Goal: Obtain resource: Download file/media

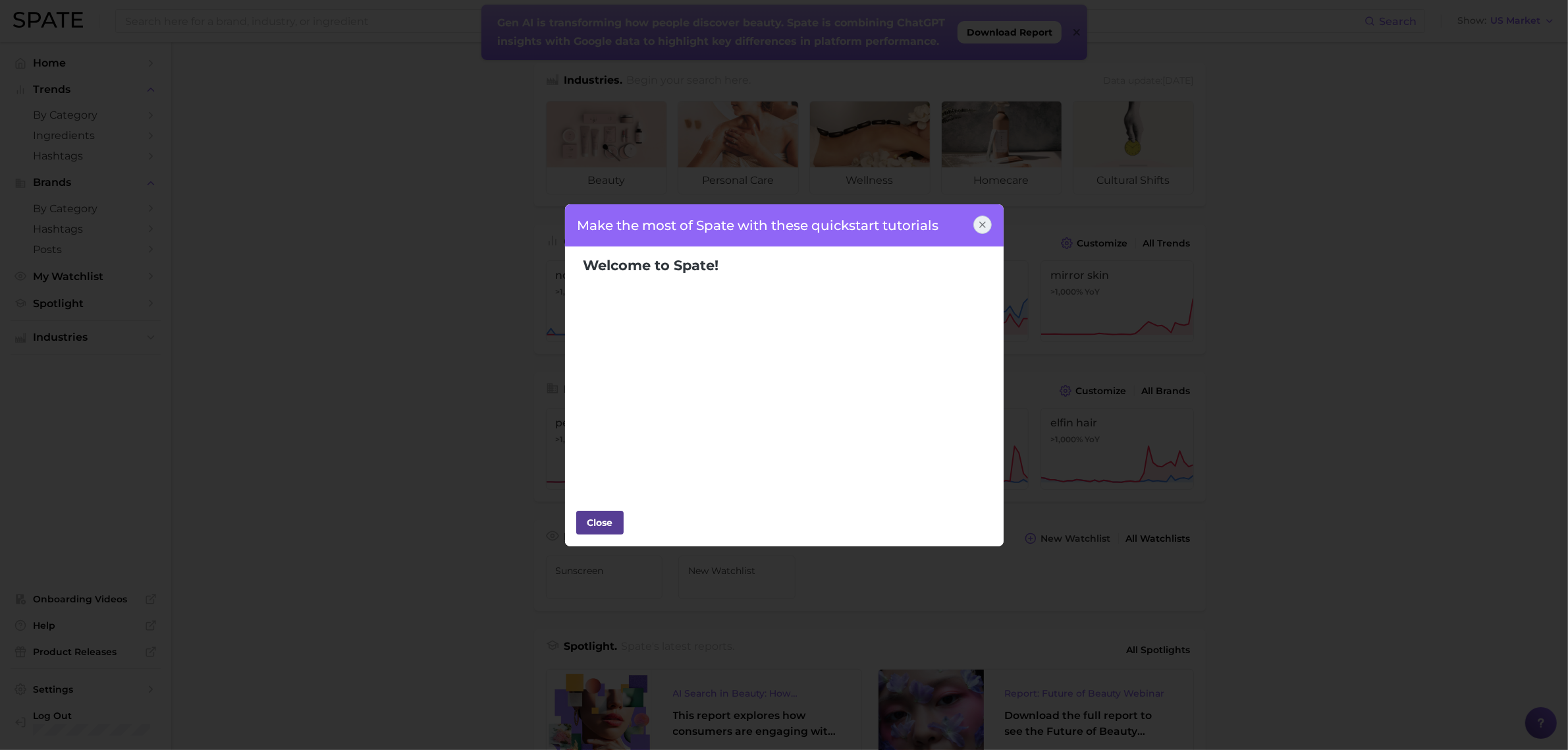
click at [596, 524] on div "Close" at bounding box center [599, 522] width 39 height 20
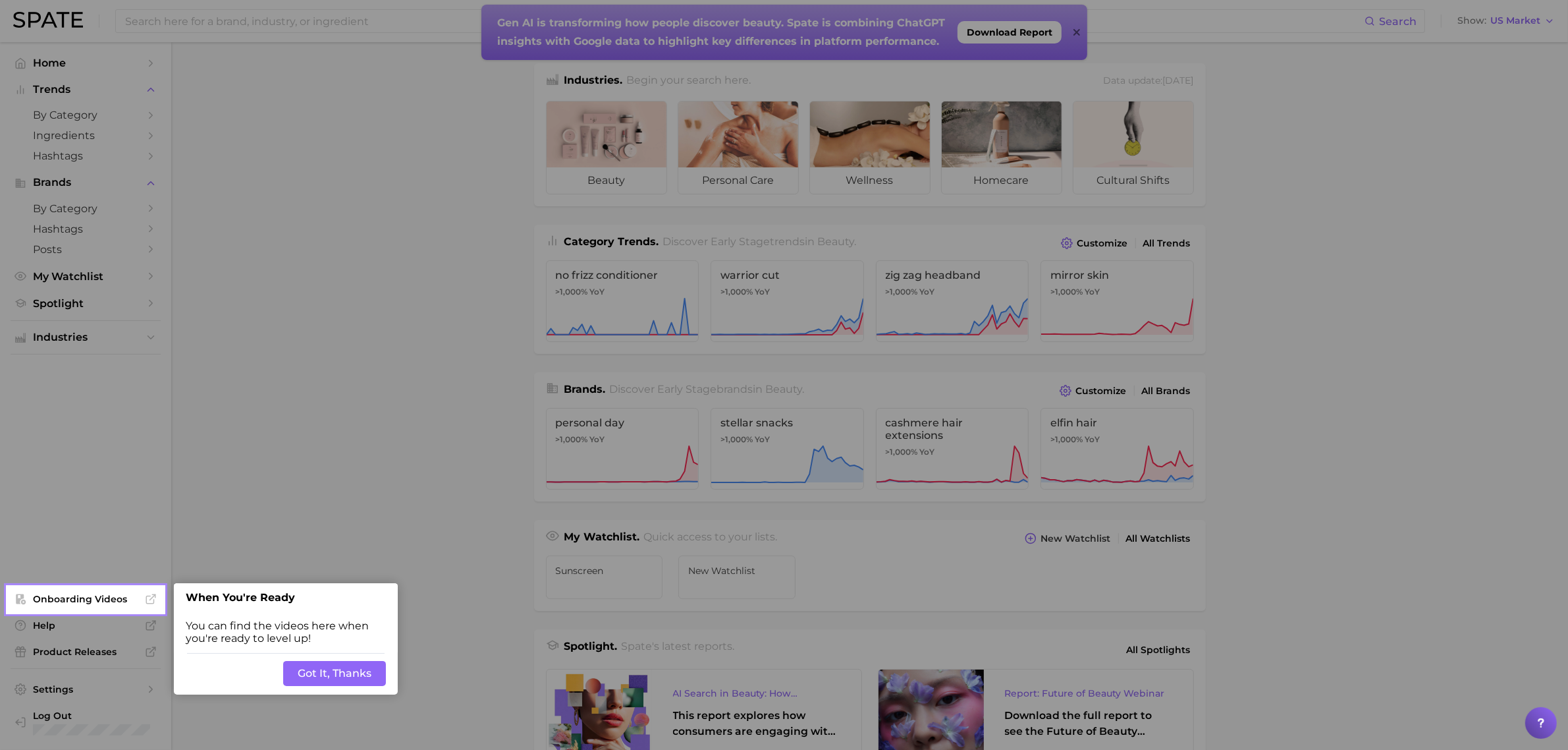
click at [381, 294] on div at bounding box center [866, 535] width 1404 height 1071
click at [362, 674] on button "Got It, Thanks" at bounding box center [334, 673] width 102 height 25
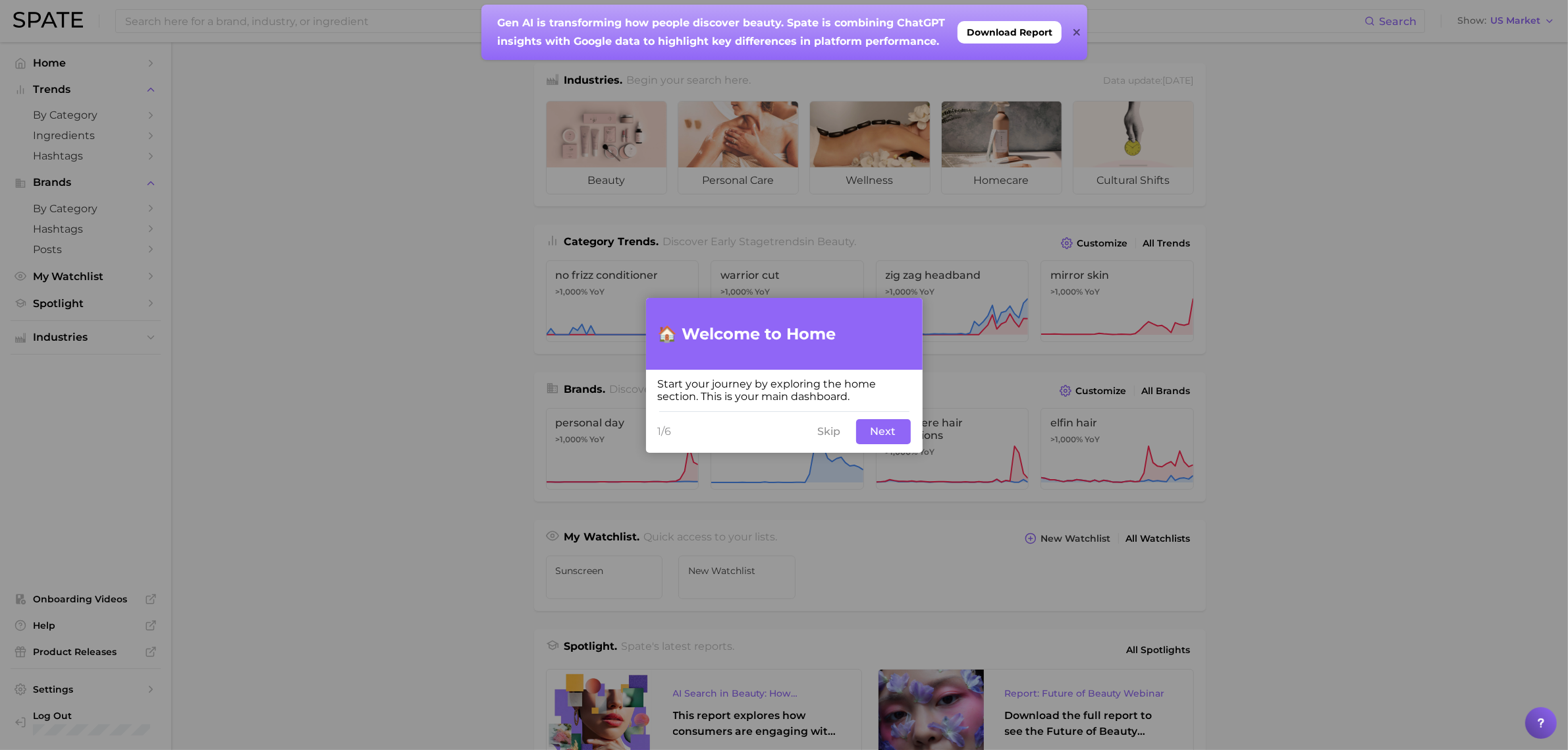
click at [855, 436] on div "1/6 Skip Next" at bounding box center [784, 431] width 277 height 42
click at [813, 426] on button "Skip" at bounding box center [829, 432] width 39 height 25
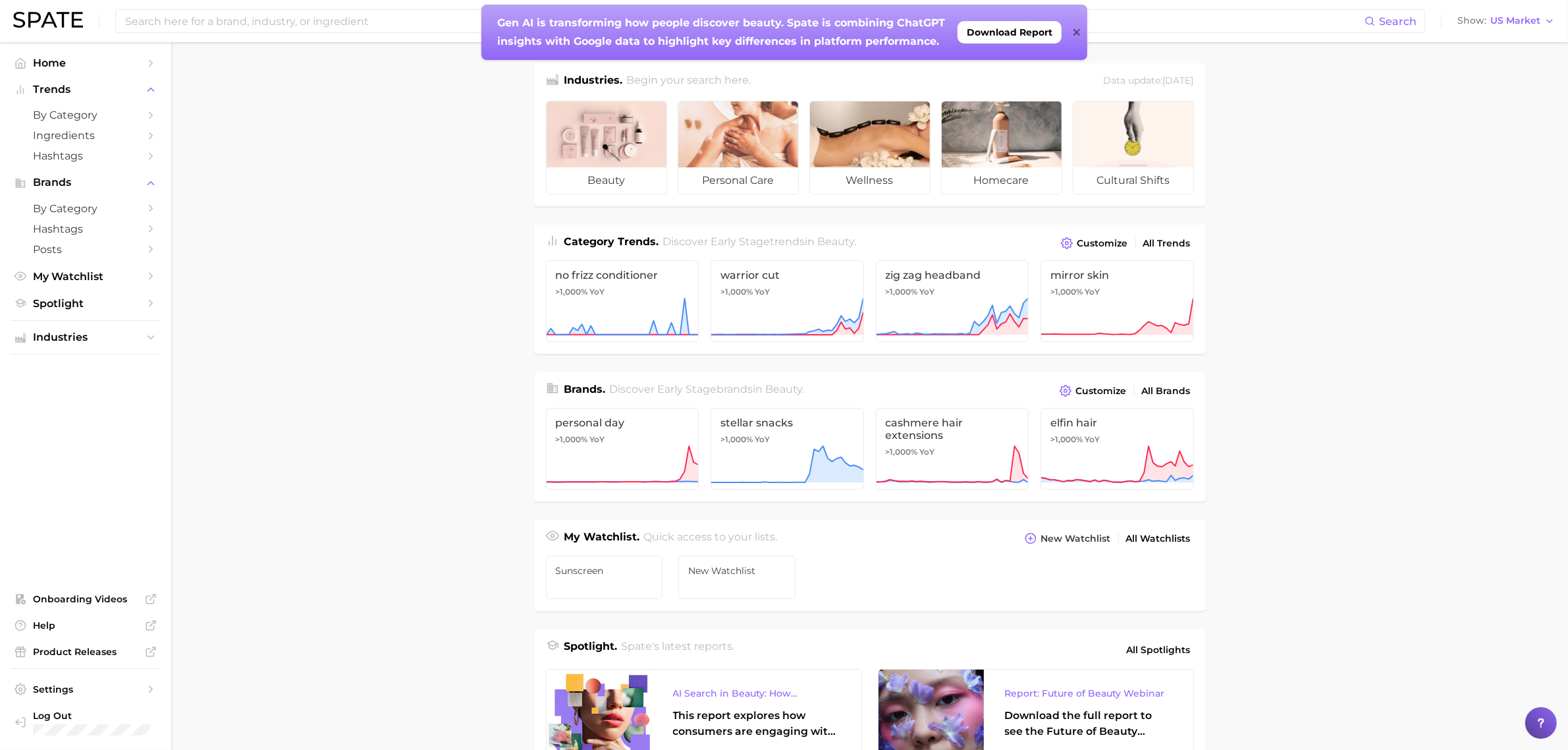
click at [1080, 34] on icon at bounding box center [1077, 32] width 7 height 7
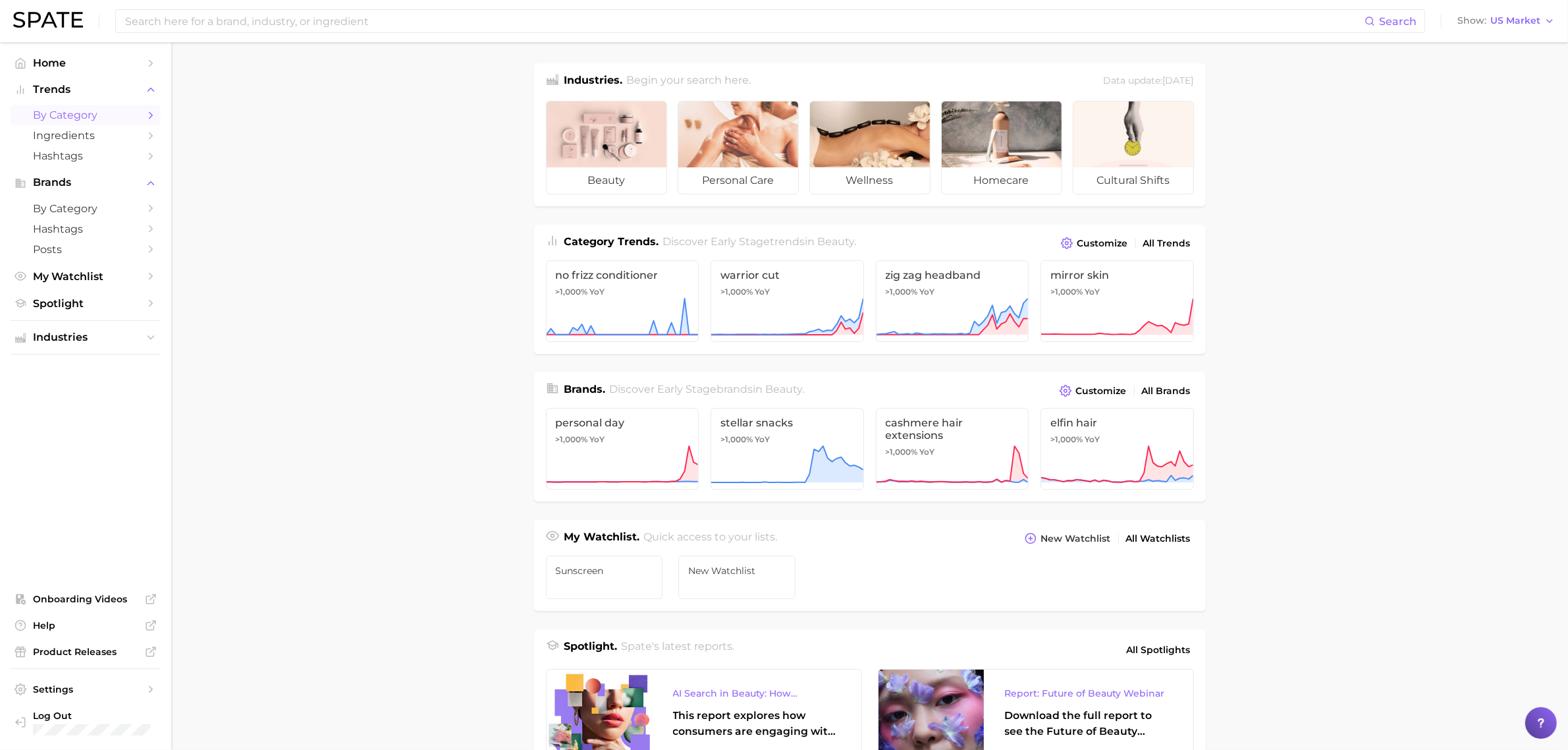
click at [103, 120] on span "by Category" at bounding box center [86, 114] width 105 height 12
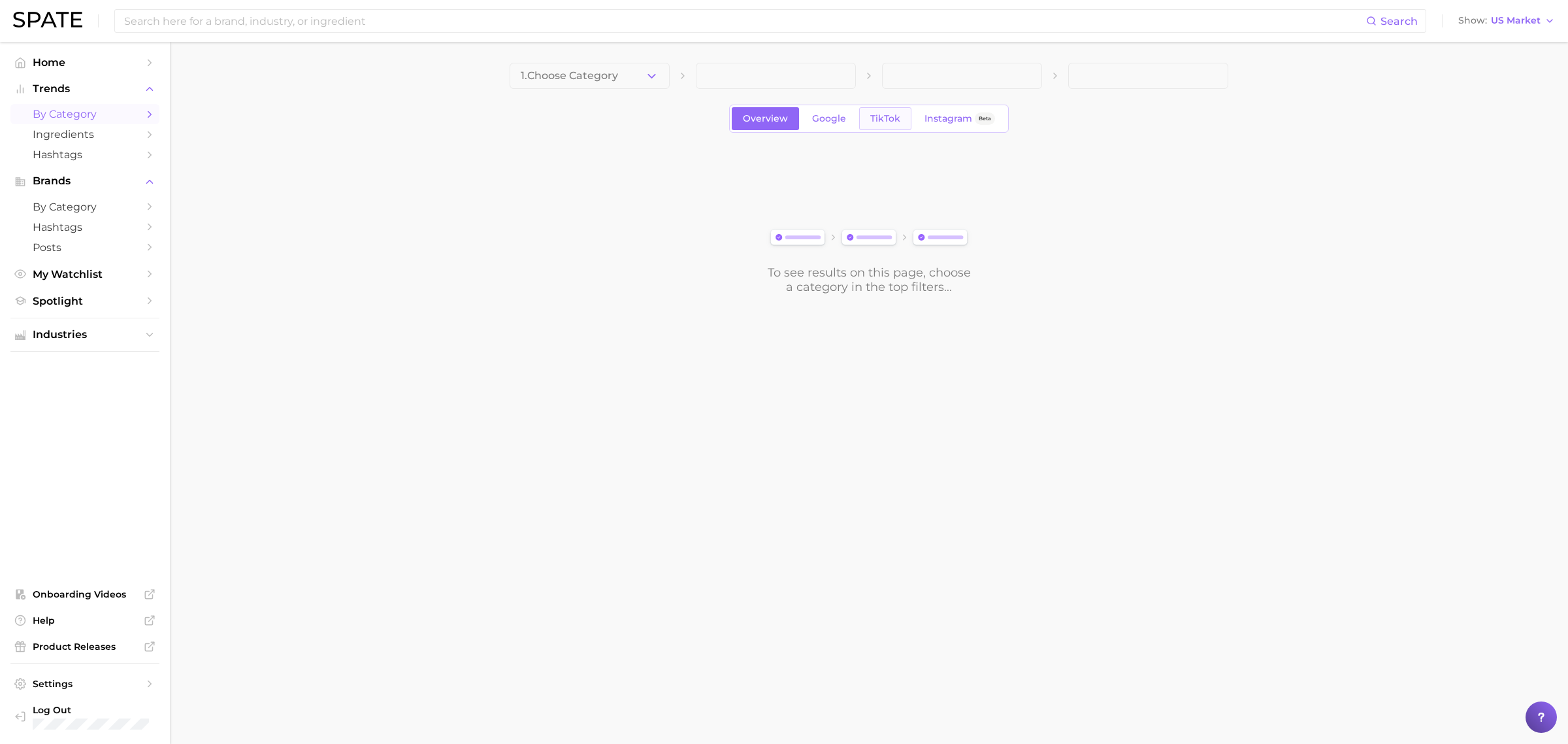
click at [894, 117] on span "TikTok" at bounding box center [885, 118] width 30 height 11
click at [651, 70] on icon "button" at bounding box center [651, 76] width 14 height 14
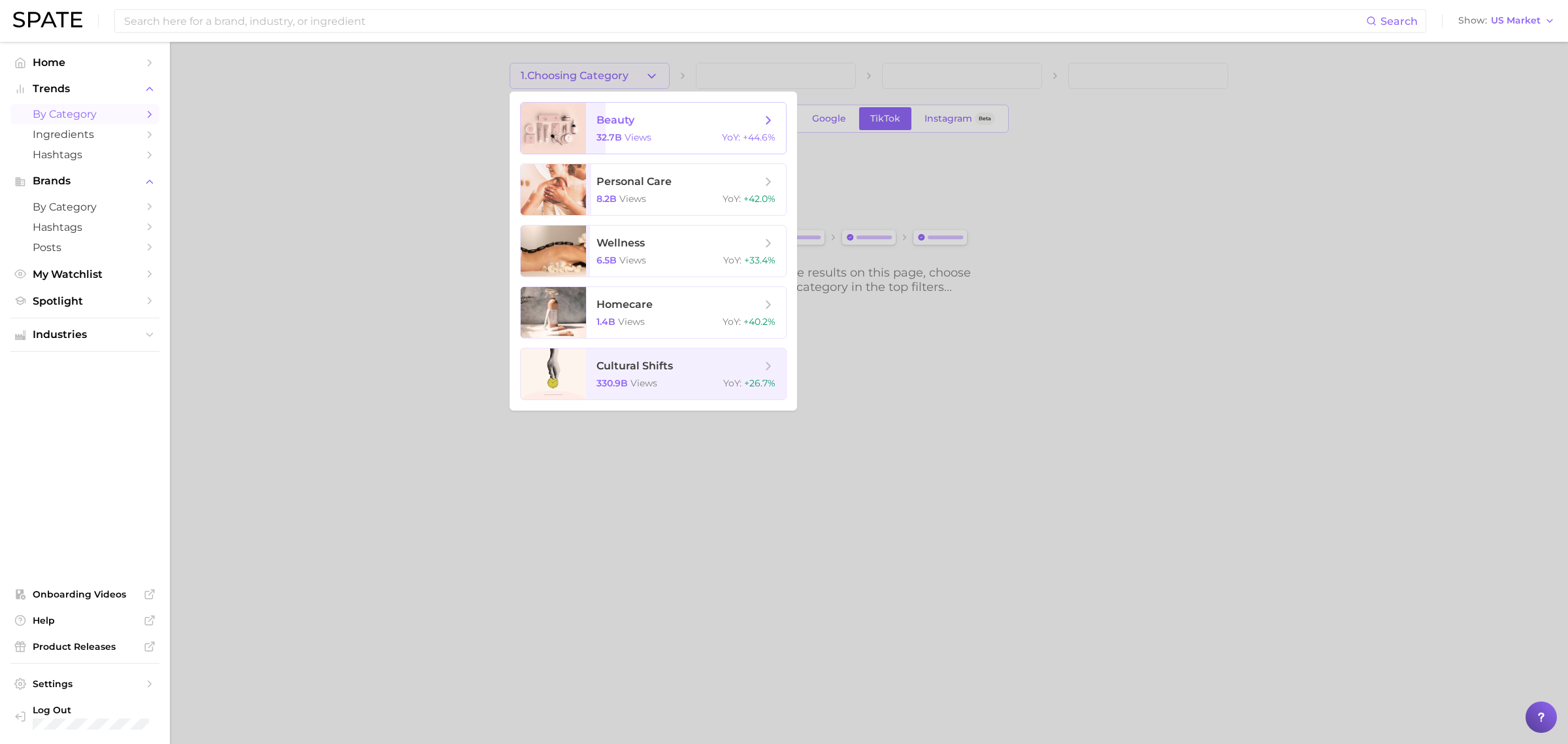
click at [651, 114] on span "beauty" at bounding box center [679, 120] width 164 height 14
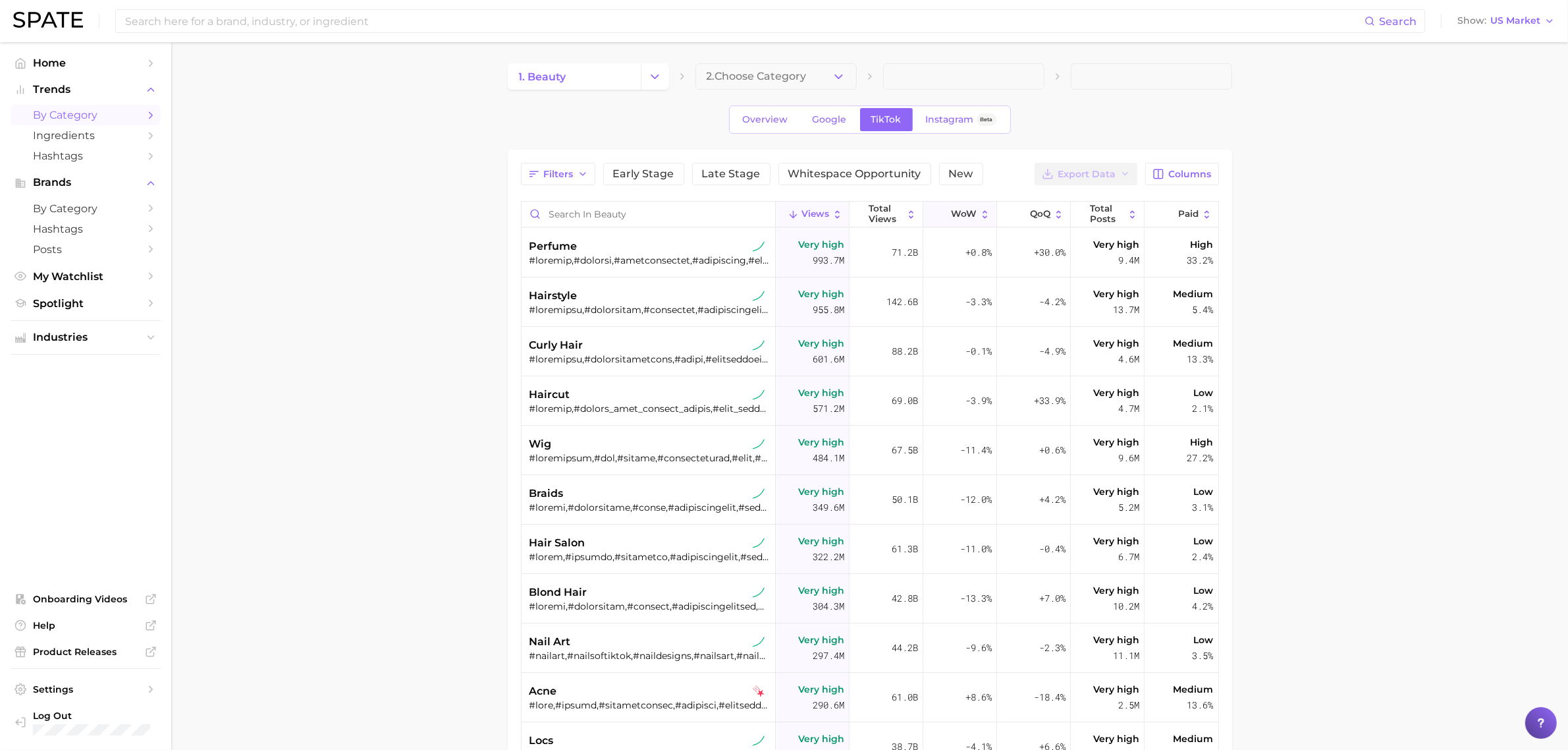
click at [966, 218] on span "WoW" at bounding box center [964, 214] width 26 height 11
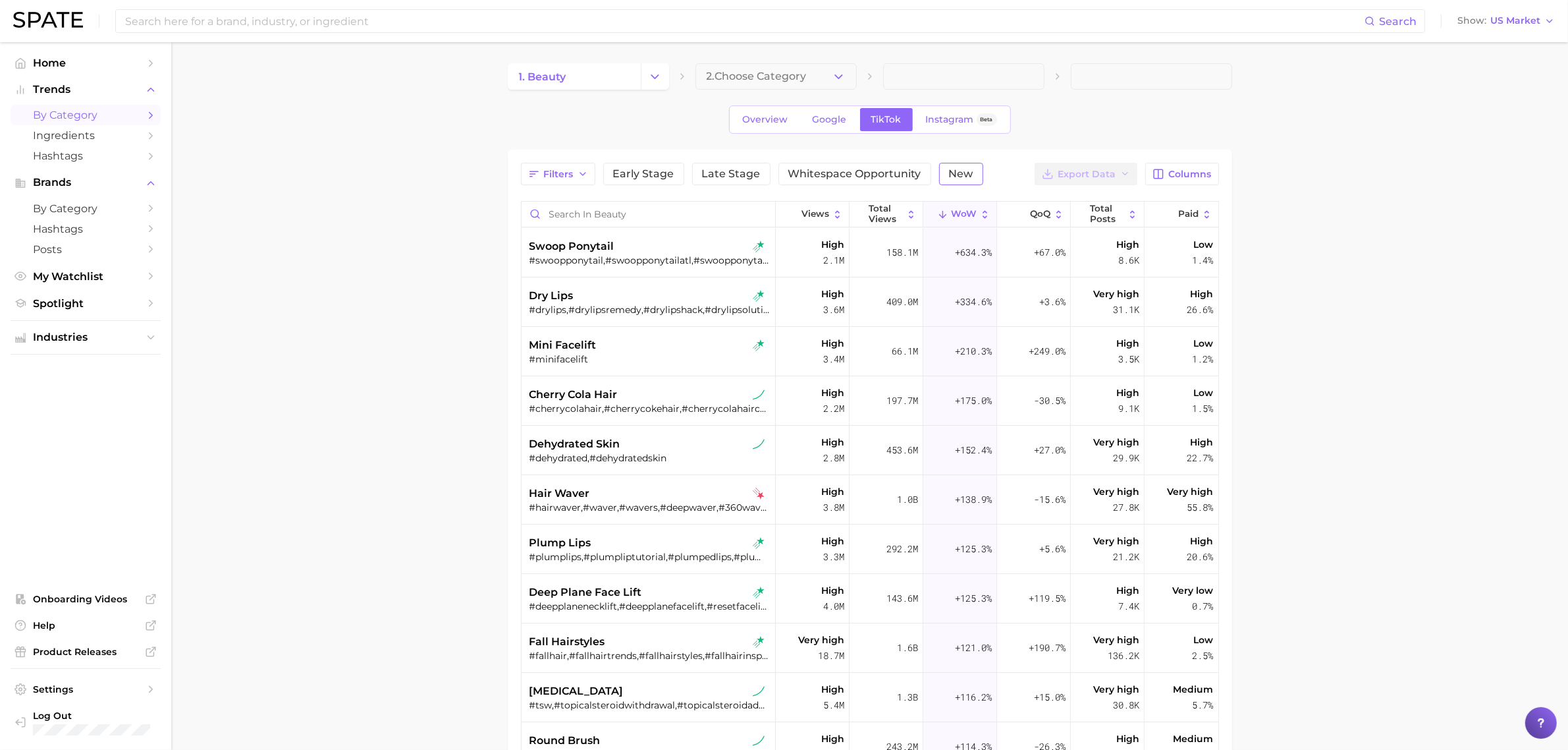
click at [968, 170] on span "New" at bounding box center [961, 173] width 24 height 11
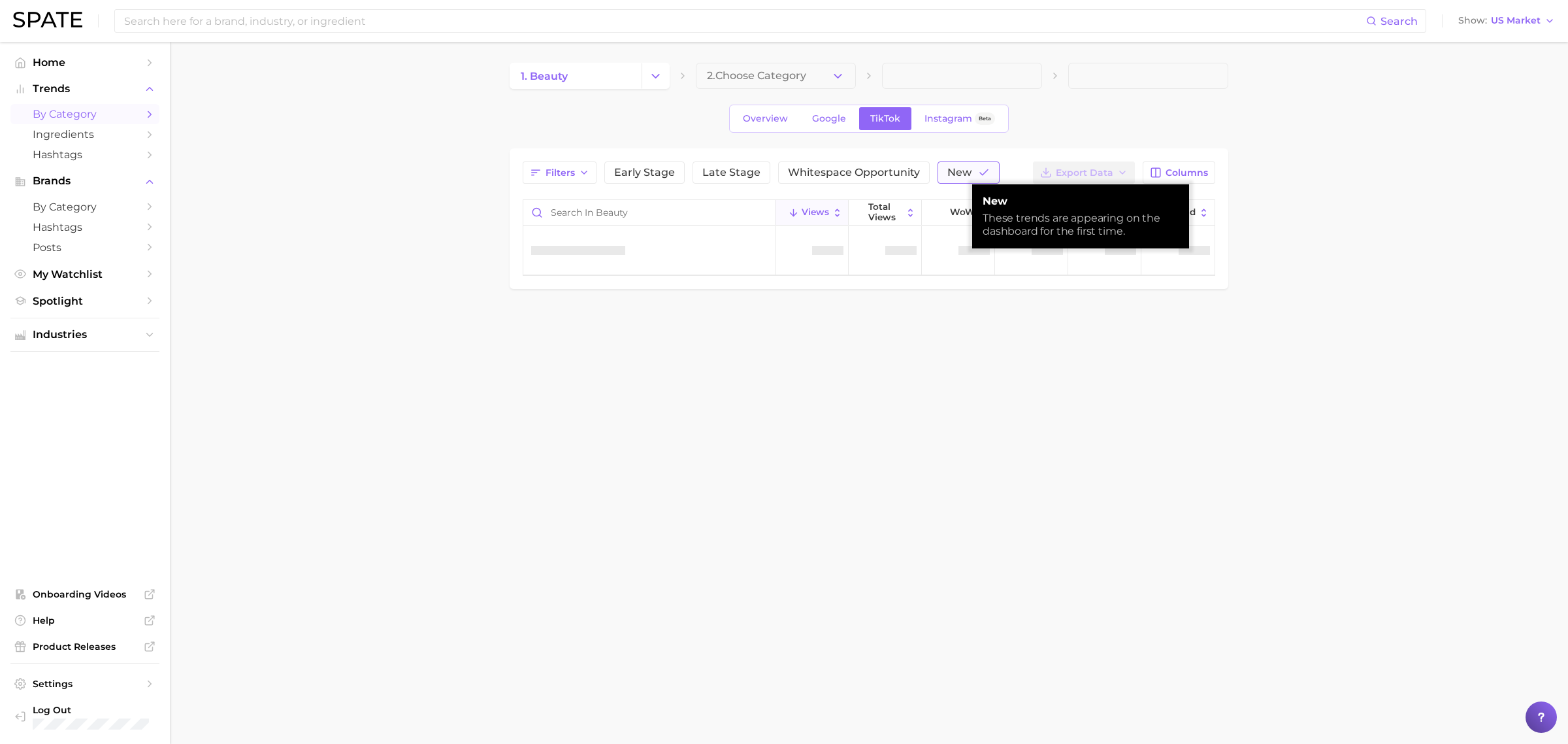
click at [960, 169] on span "New" at bounding box center [959, 172] width 24 height 11
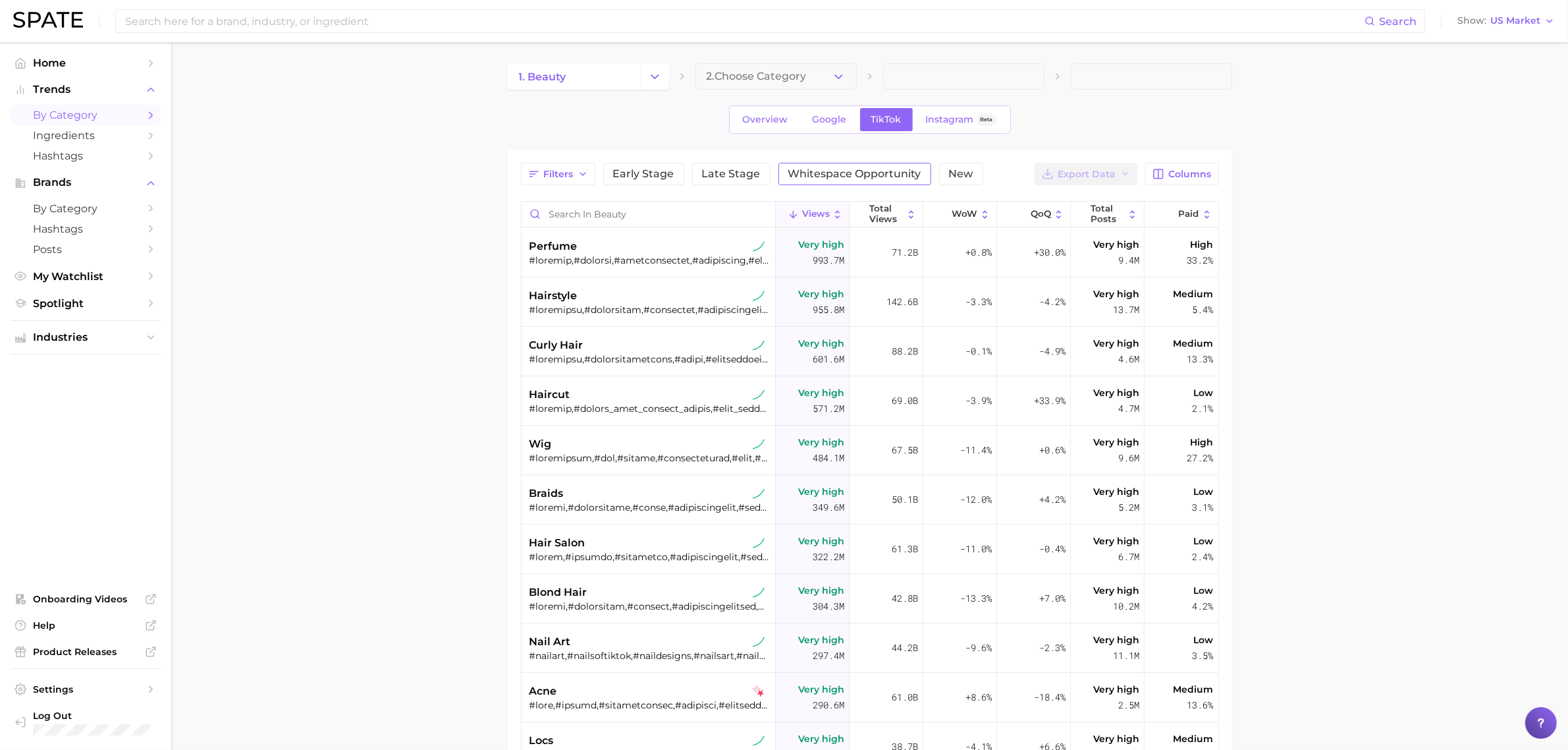
click at [813, 180] on button "Whitespace Opportunity" at bounding box center [854, 173] width 152 height 22
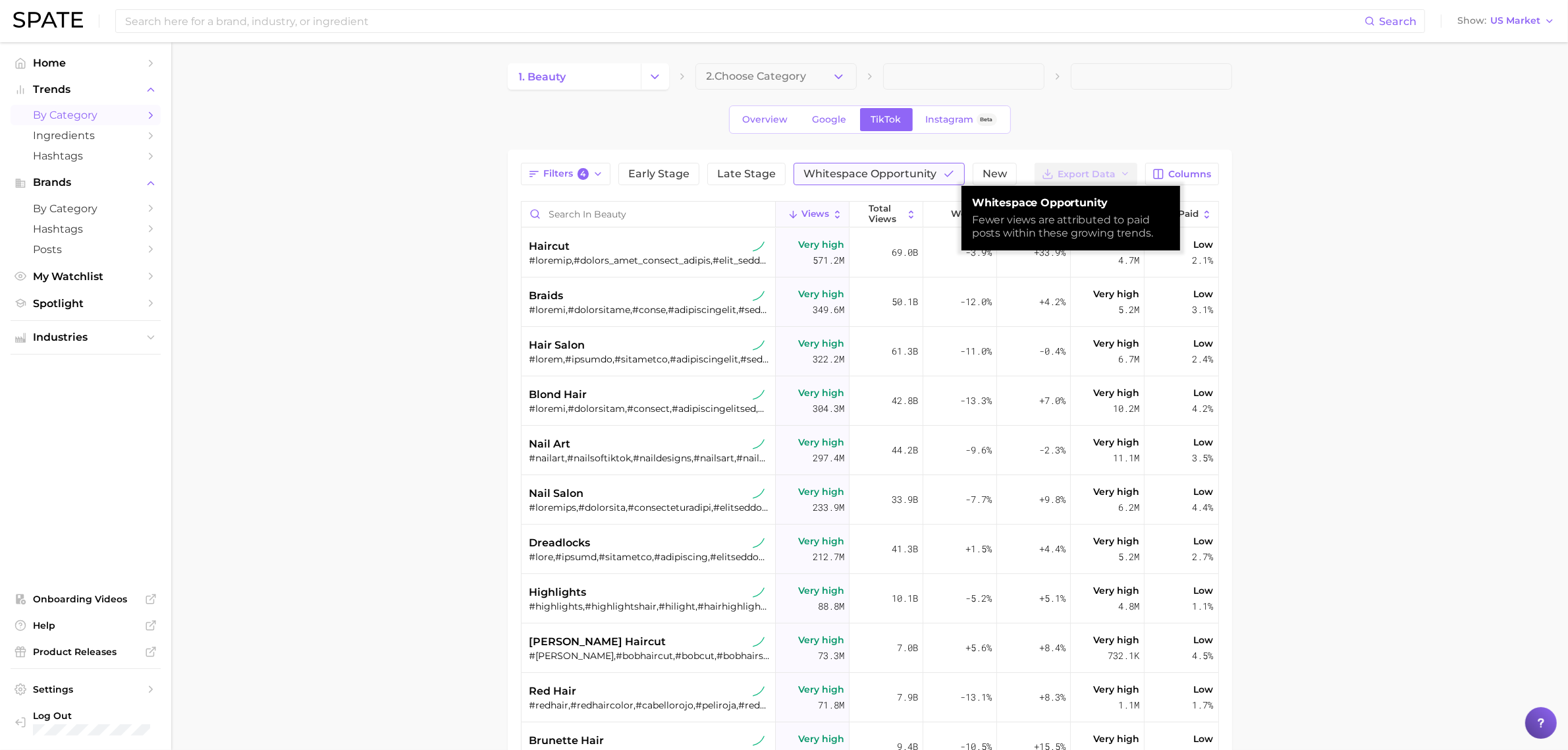
click at [816, 175] on span "Whitespace Opportunity" at bounding box center [870, 173] width 133 height 11
click at [1283, 200] on main "1. beauty 2. Choose Category Overview Google TikTok Instagram Beta Filters Earl…" at bounding box center [870, 536] width 1397 height 988
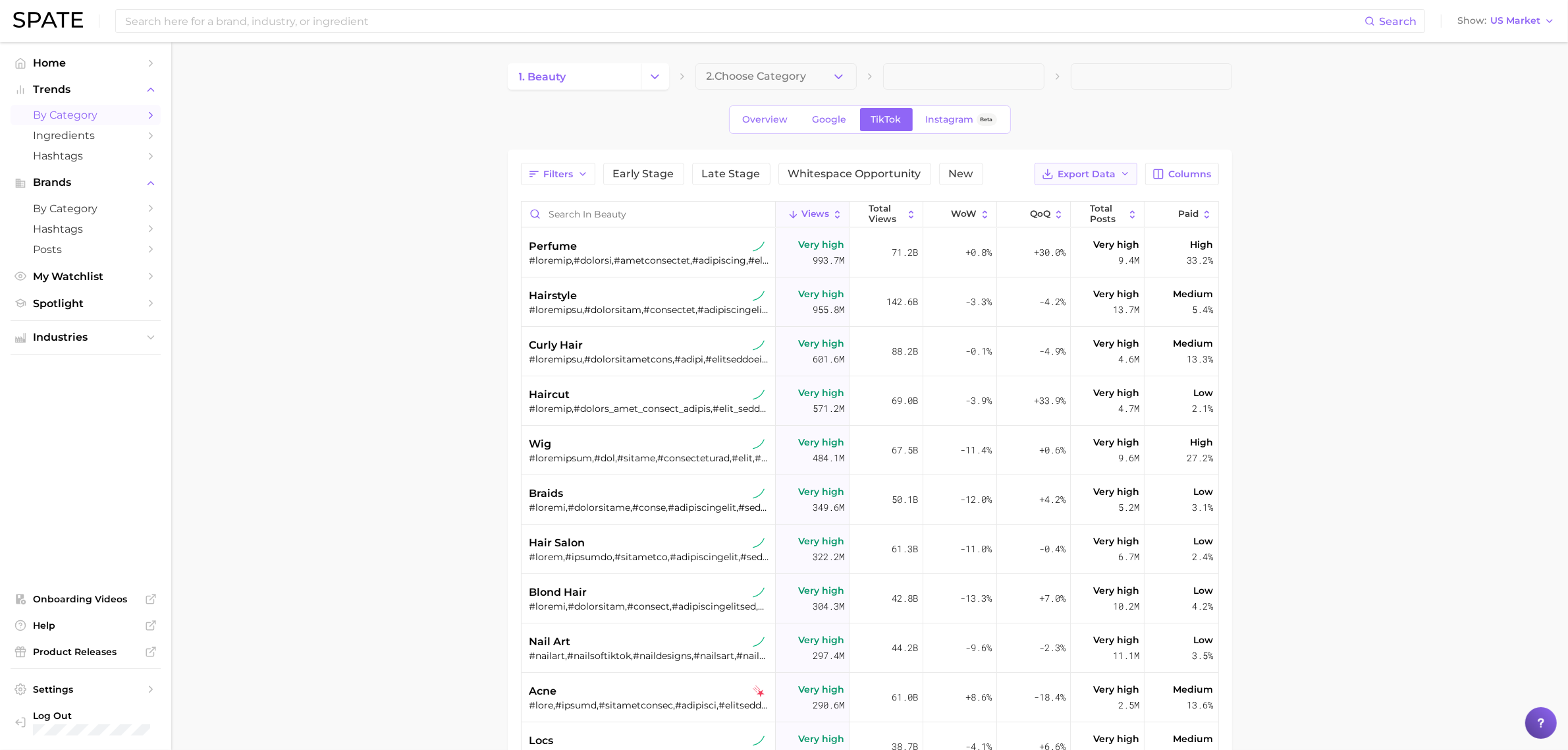
click at [1105, 174] on span "Export Data" at bounding box center [1087, 173] width 58 height 11
click at [1105, 194] on button "Table Data CSV" at bounding box center [1065, 198] width 145 height 23
click at [806, 78] on span "2. Choose Category" at bounding box center [757, 77] width 100 height 12
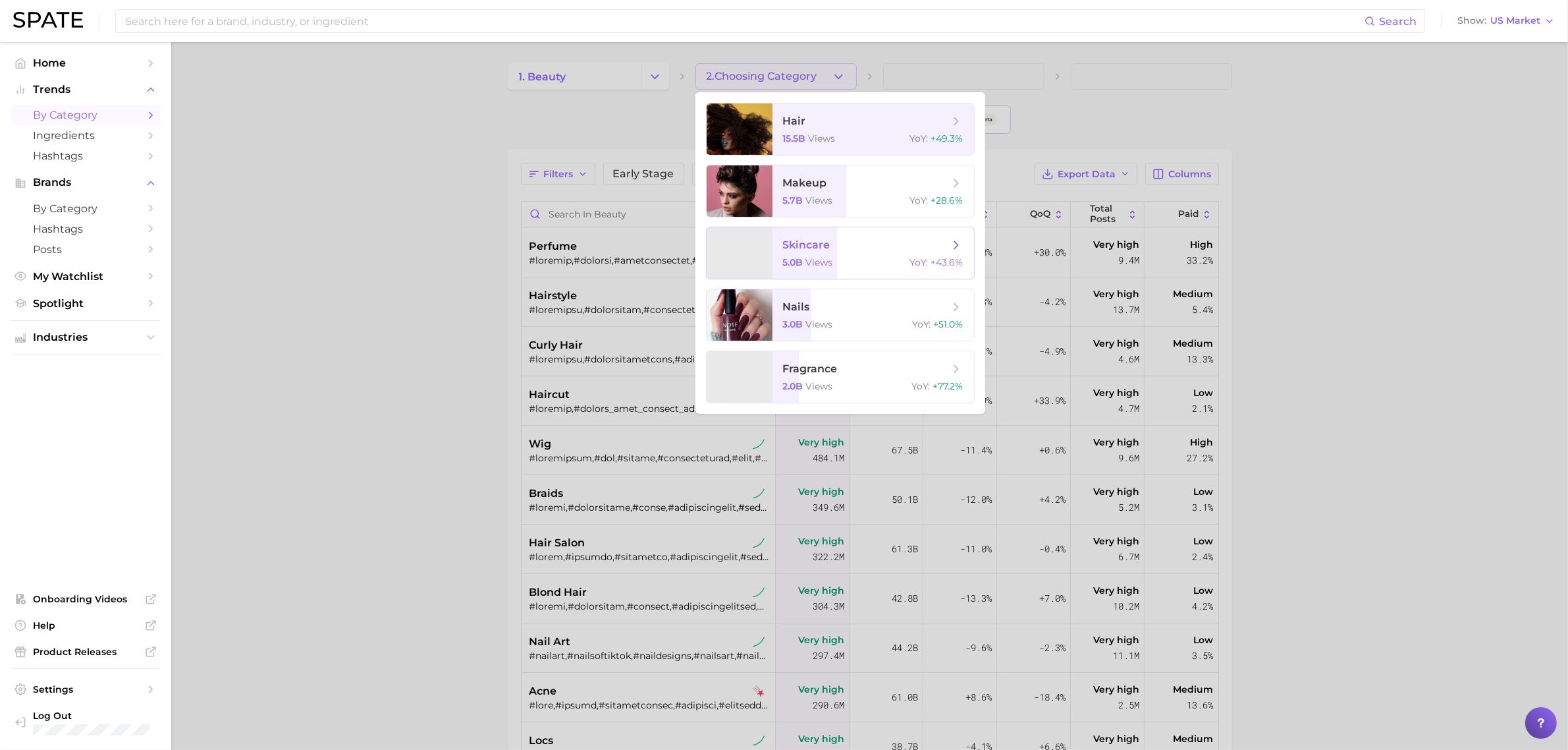
click at [863, 248] on span "skincare" at bounding box center [866, 244] width 166 height 14
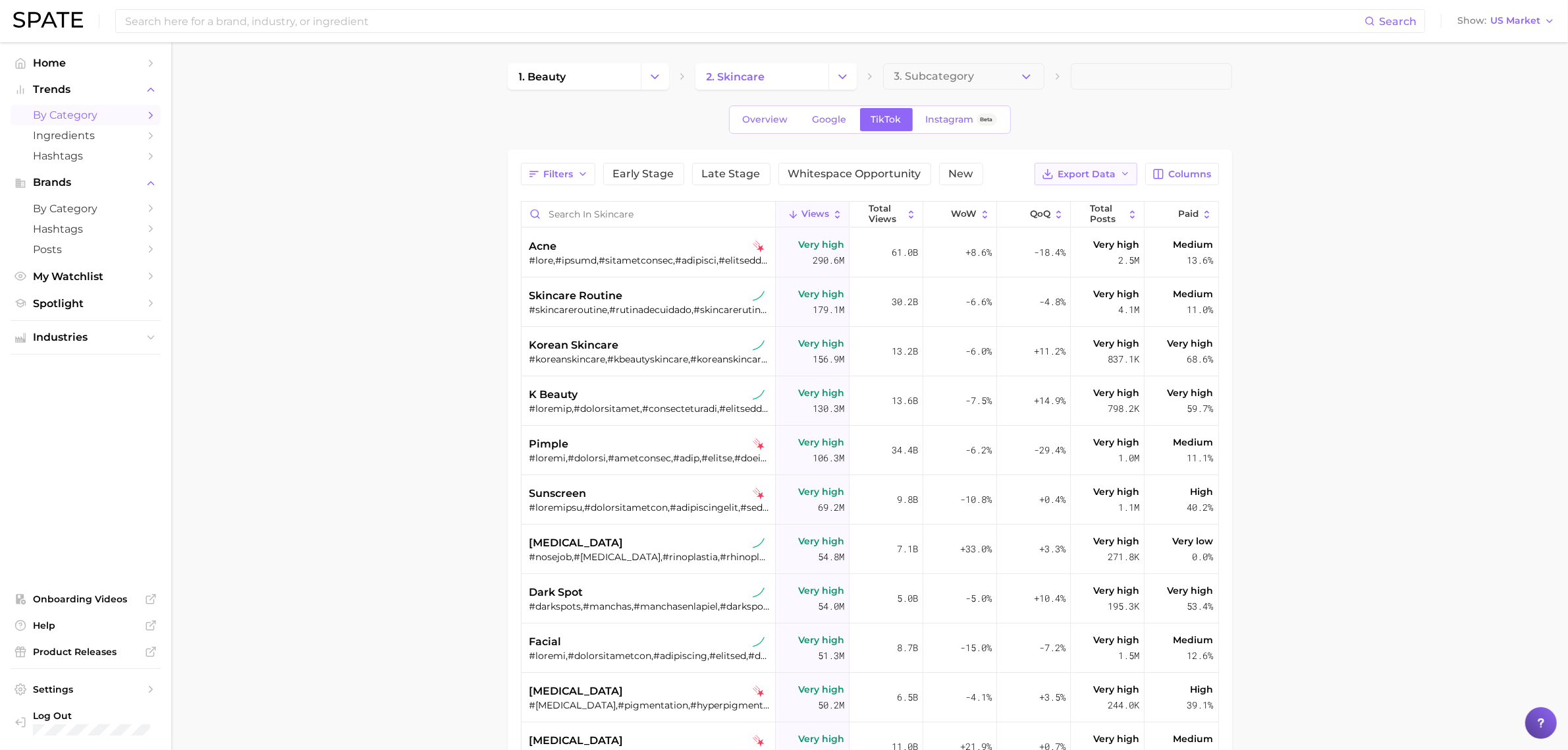
click at [1111, 175] on span "Export Data" at bounding box center [1087, 173] width 58 height 11
click at [1095, 198] on button "Table Data CSV" at bounding box center [1065, 198] width 145 height 23
click at [1095, 198] on div "Filters Early Stage Late Stage Whitespace Opportunity New Export Data Table Dat…" at bounding box center [870, 556] width 698 height 788
click at [838, 71] on icon "Change Category" at bounding box center [842, 77] width 14 height 14
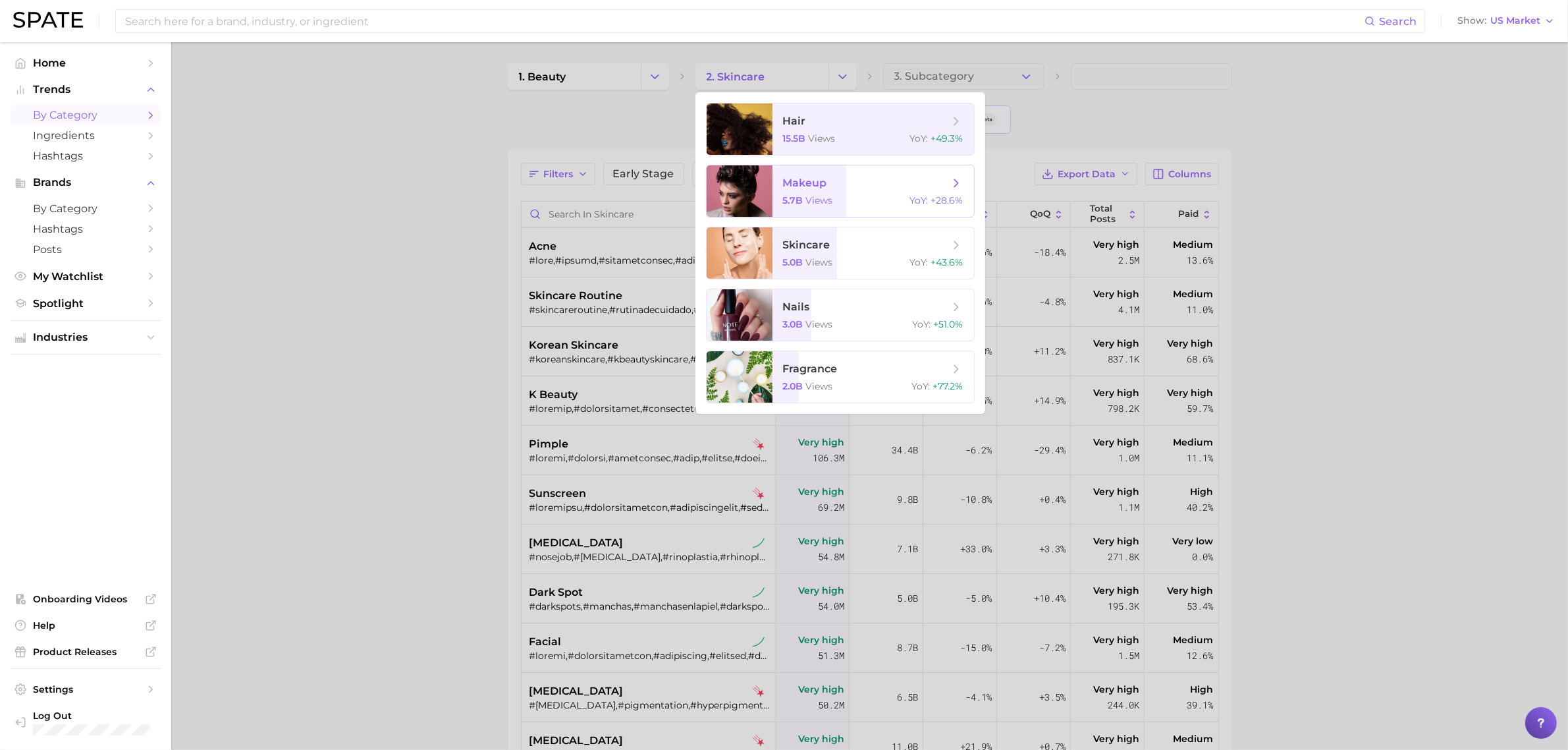
click at [816, 183] on span "makeup" at bounding box center [805, 182] width 44 height 12
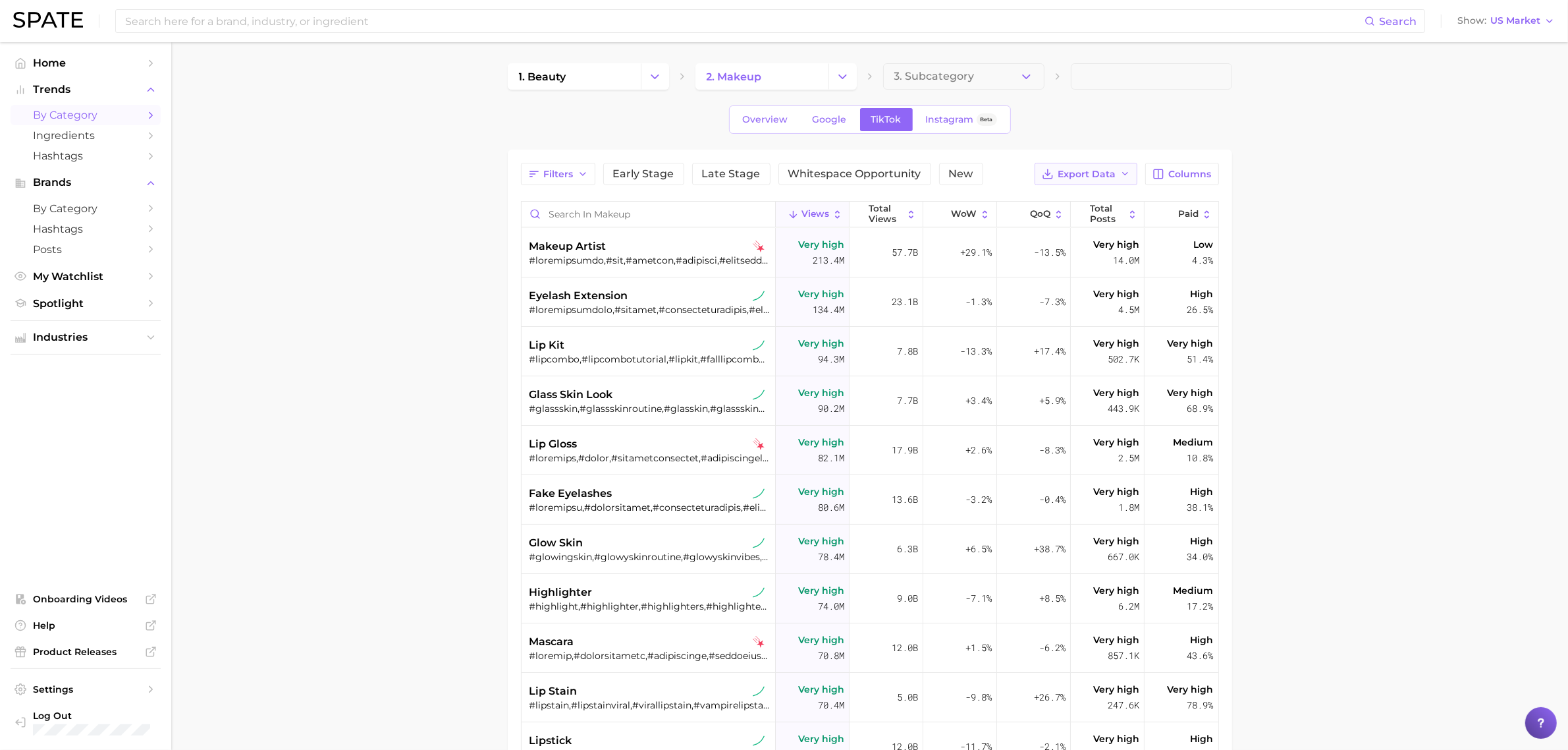
click at [1096, 182] on button "Export Data" at bounding box center [1086, 173] width 102 height 22
click at [1100, 195] on button "Table Data CSV" at bounding box center [1065, 198] width 145 height 23
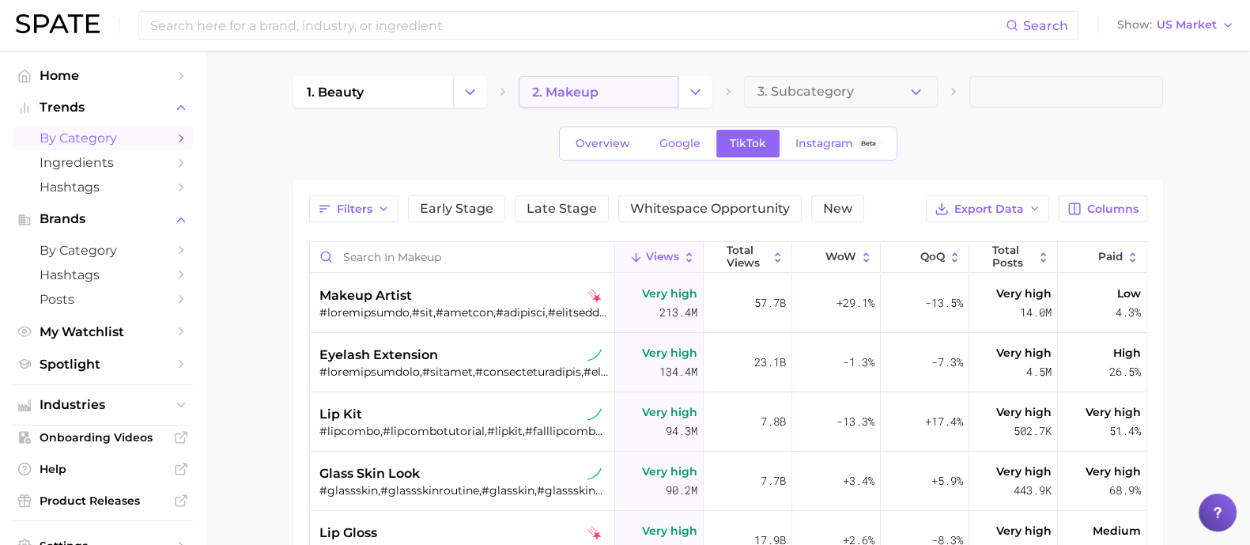
click at [671, 89] on link "2. makeup" at bounding box center [599, 92] width 160 height 32
click at [711, 87] on button "Change Category" at bounding box center [695, 92] width 34 height 32
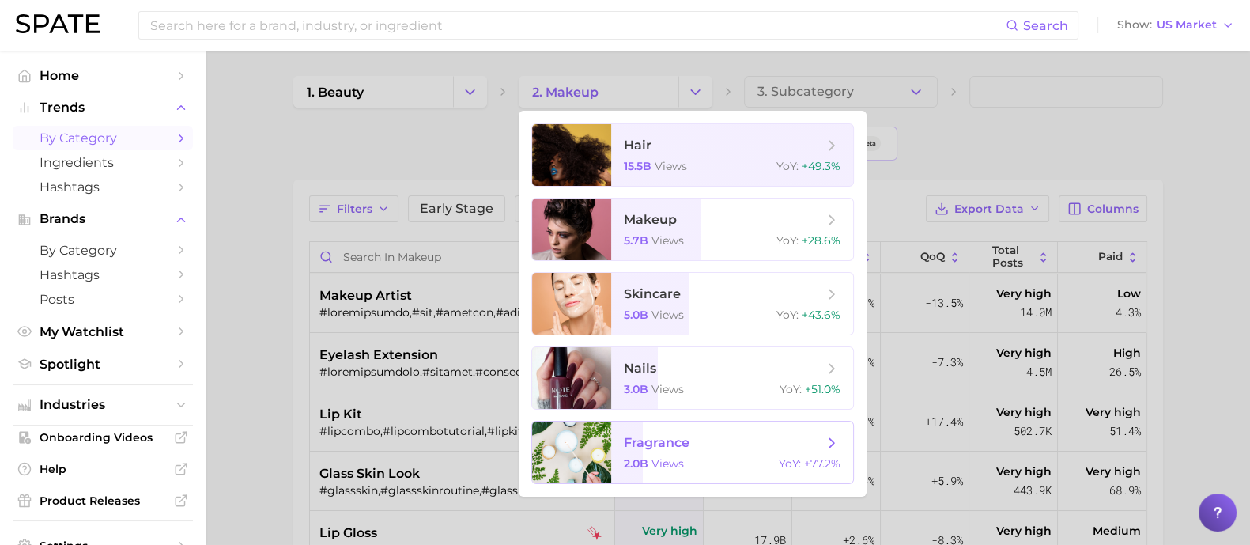
click at [719, 440] on span "fragrance" at bounding box center [723, 442] width 199 height 17
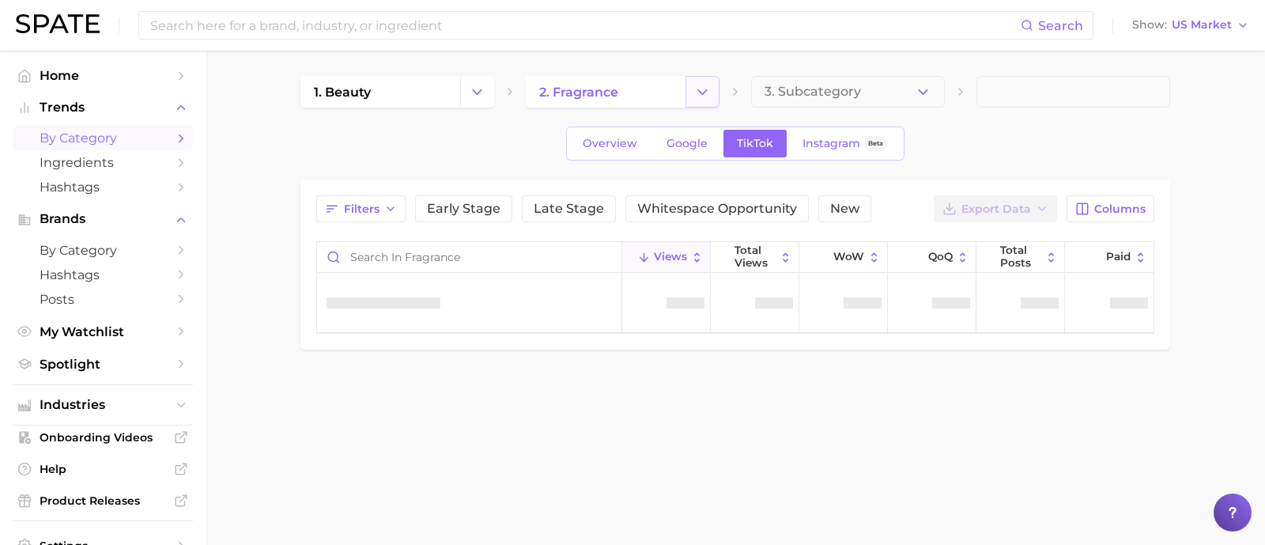
click at [704, 92] on polyline "Change Category" at bounding box center [702, 91] width 9 height 4
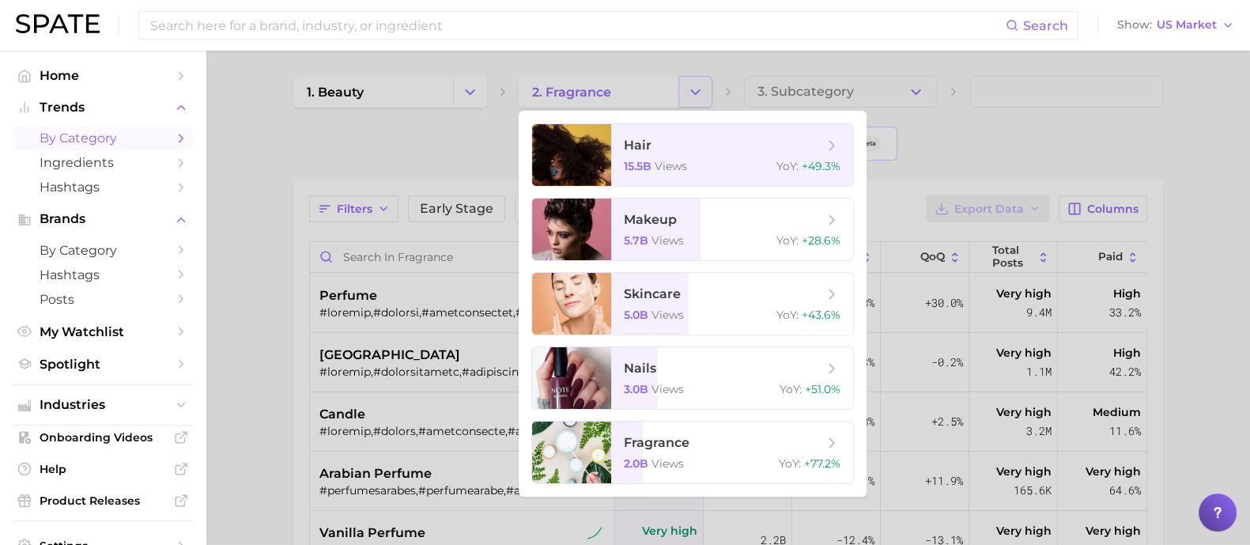
click at [704, 92] on div at bounding box center [625, 272] width 1250 height 545
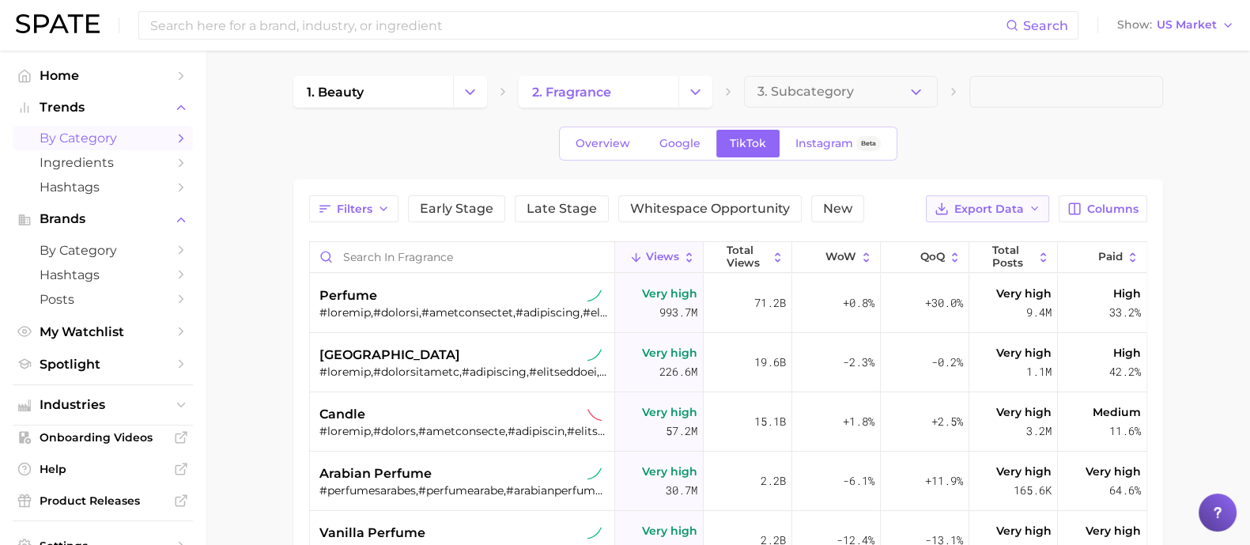
click at [964, 211] on span "Export Data" at bounding box center [989, 208] width 70 height 13
click at [957, 241] on span "Table Data CSV" at bounding box center [946, 238] width 87 height 13
